Goal: Navigation & Orientation: Find specific page/section

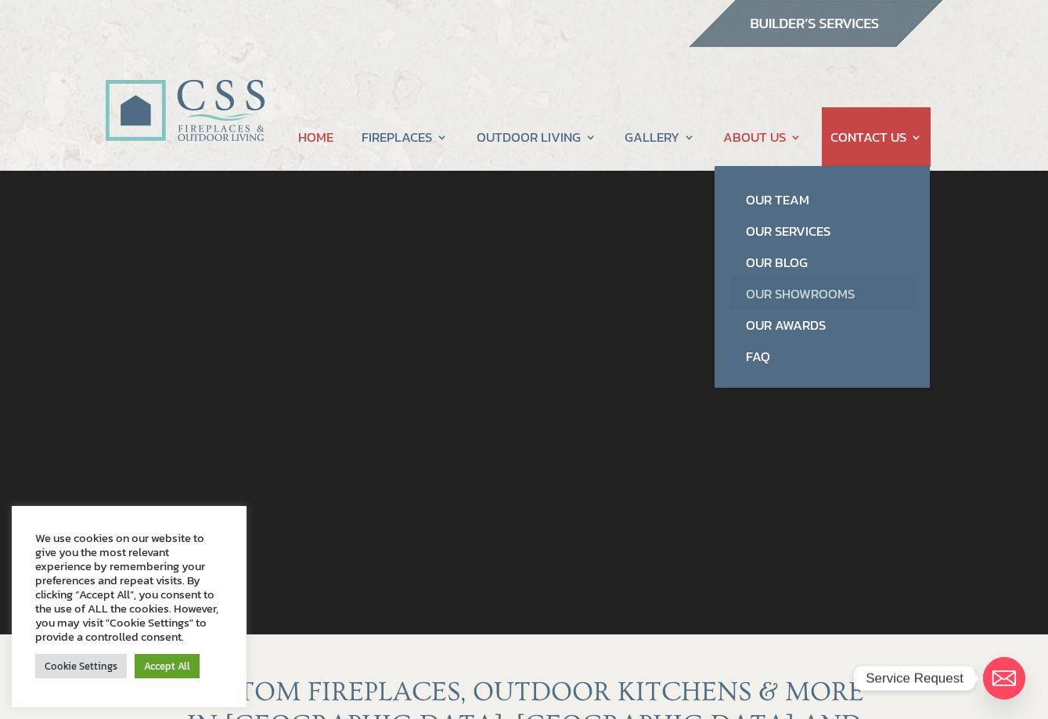
click at [792, 293] on link "Our Showrooms" at bounding box center [822, 293] width 184 height 31
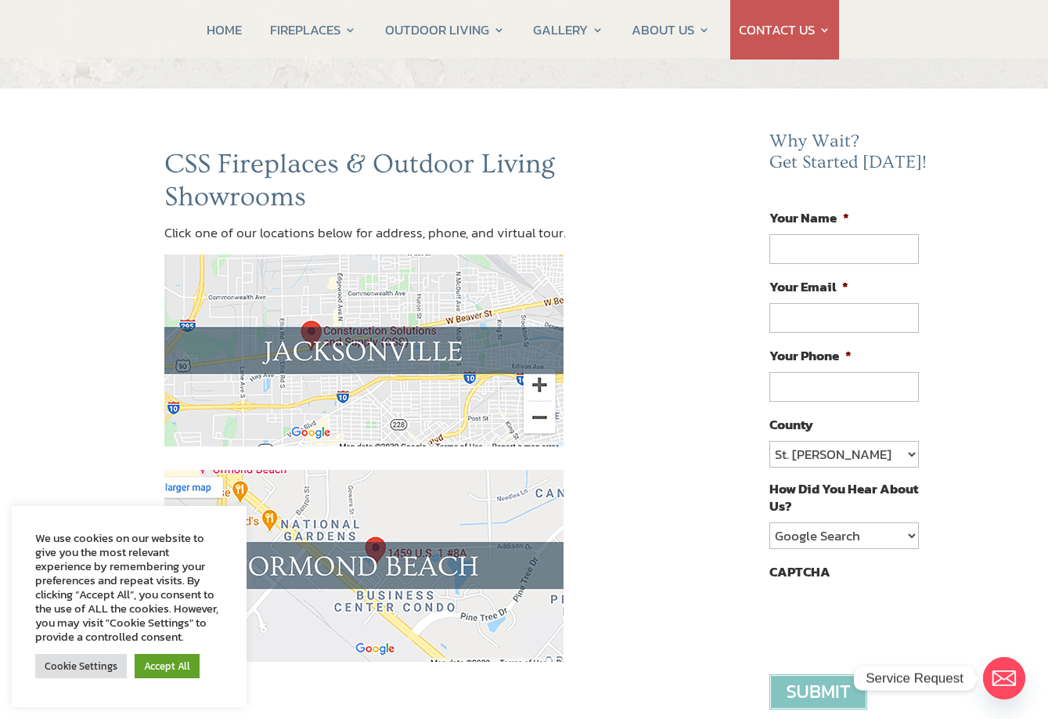
scroll to position [157, 0]
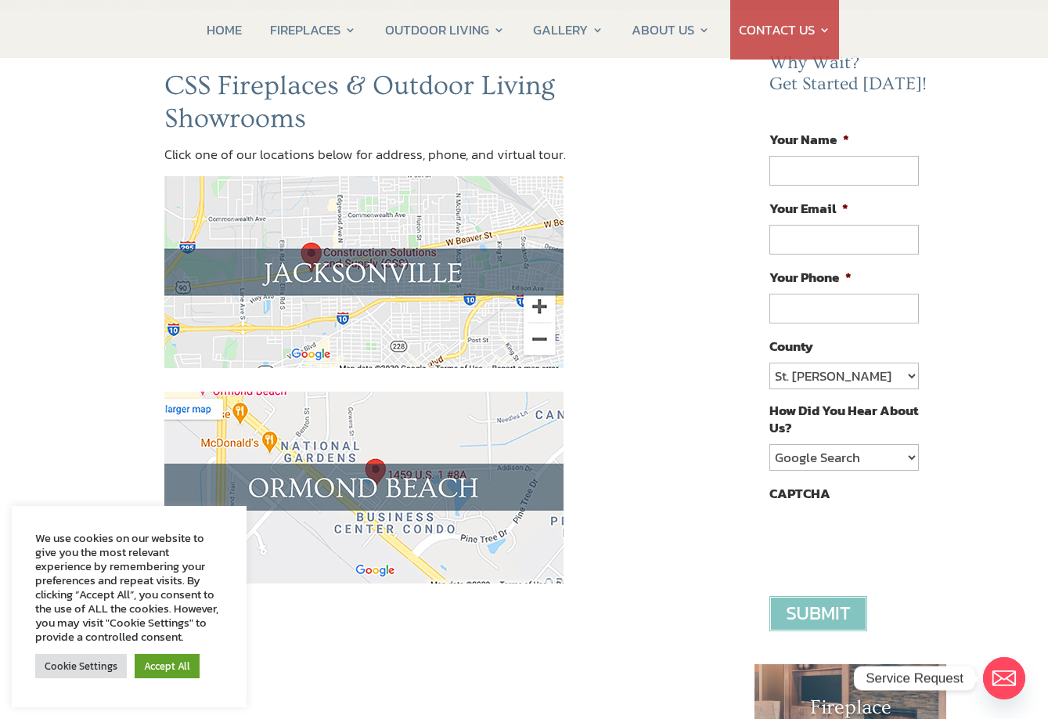
click at [388, 263] on img at bounding box center [363, 272] width 399 height 192
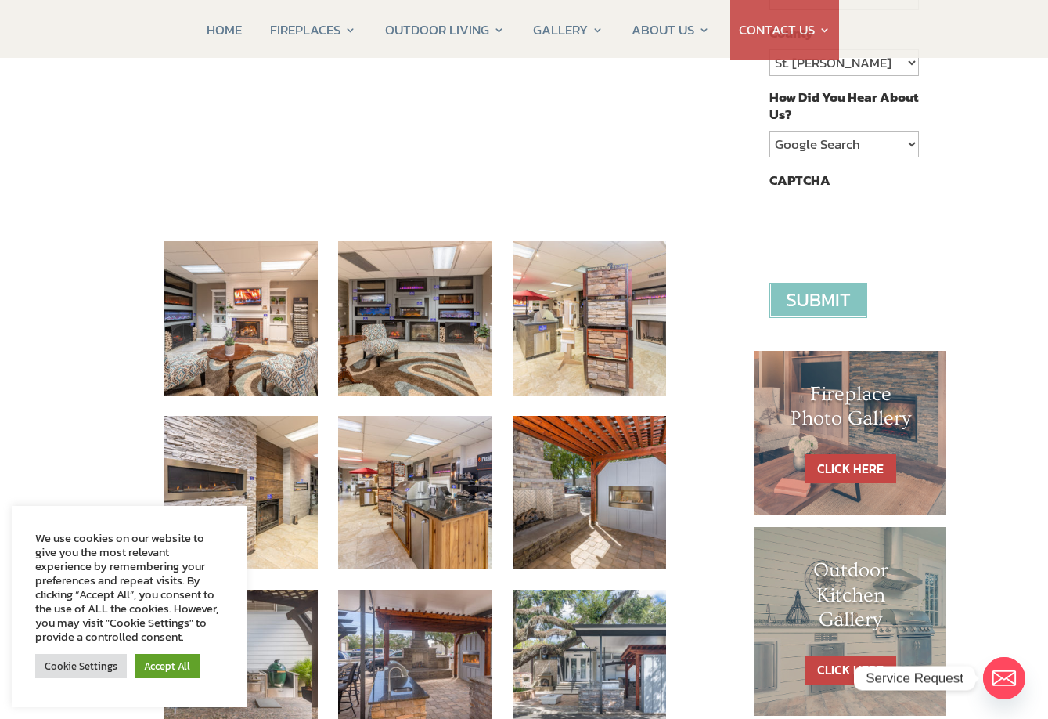
scroll to position [391, 0]
